Goal: Task Accomplishment & Management: Complete application form

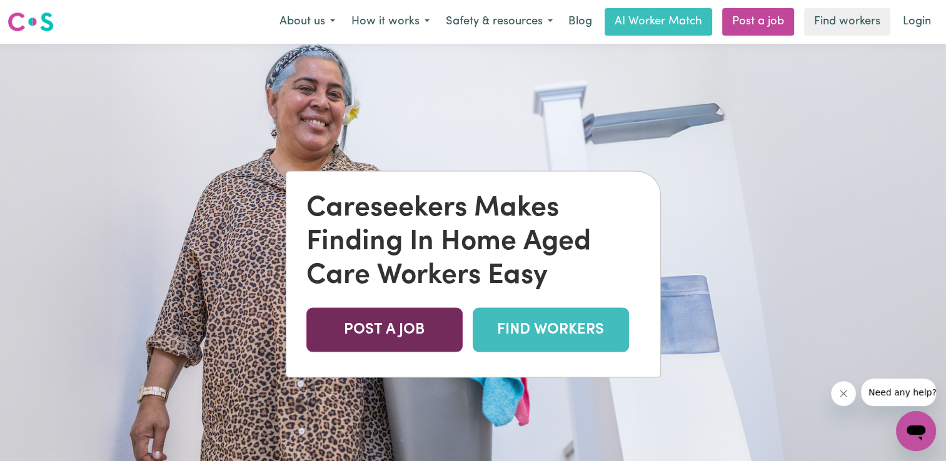
click at [385, 330] on link "POST A JOB" at bounding box center [384, 330] width 156 height 44
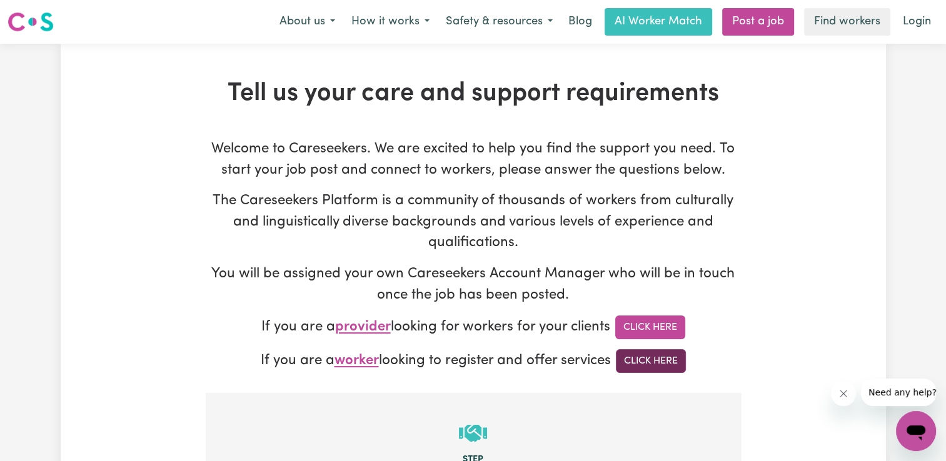
click at [629, 370] on link "Click Here" at bounding box center [651, 362] width 70 height 24
